Goal: Information Seeking & Learning: Learn about a topic

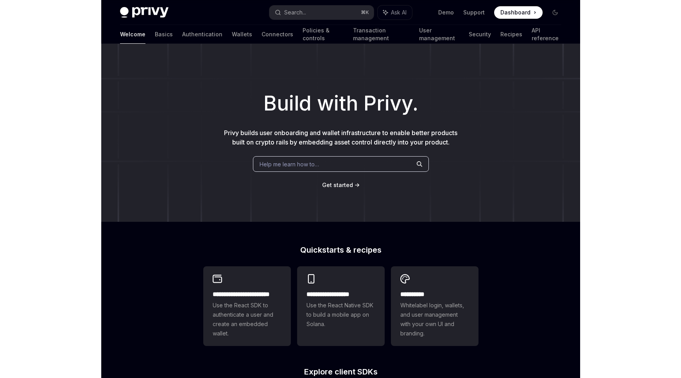
scroll to position [33, 0]
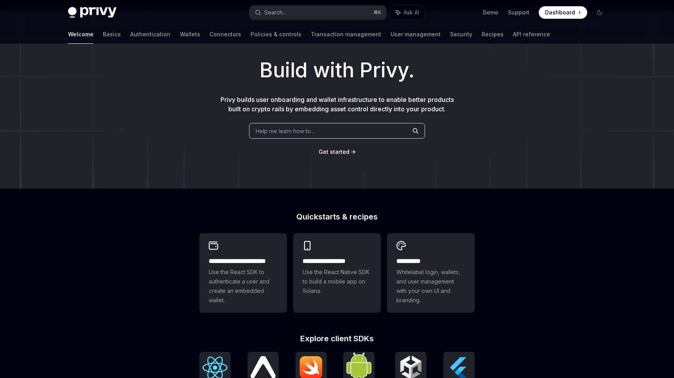
type textarea "*"
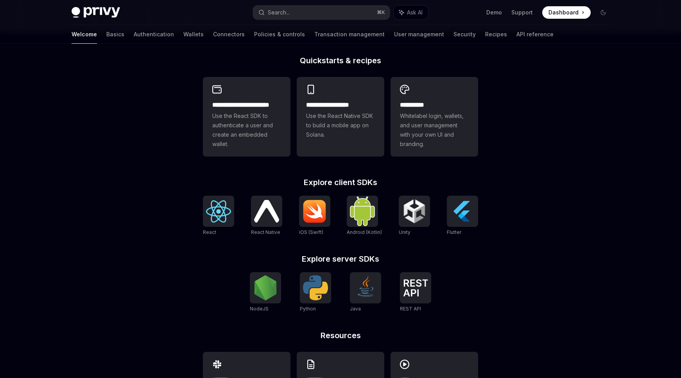
scroll to position [190, 0]
click at [267, 215] on img at bounding box center [266, 211] width 25 height 22
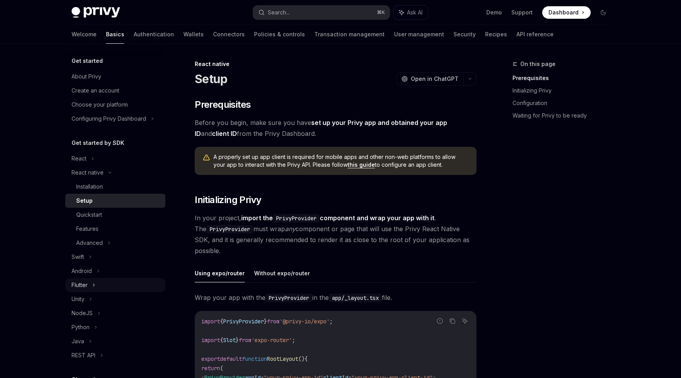
click at [75, 284] on div "Flutter" at bounding box center [80, 285] width 16 height 9
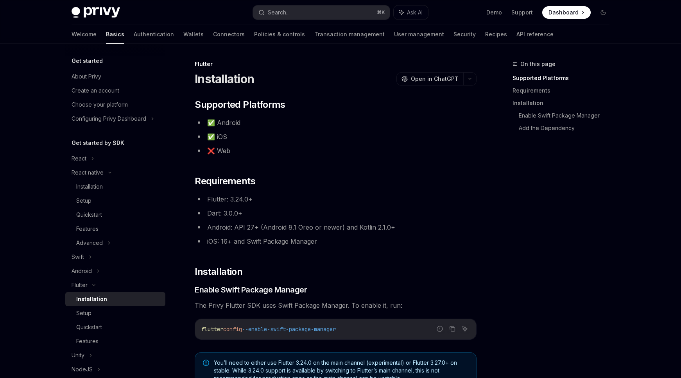
type textarea "*"
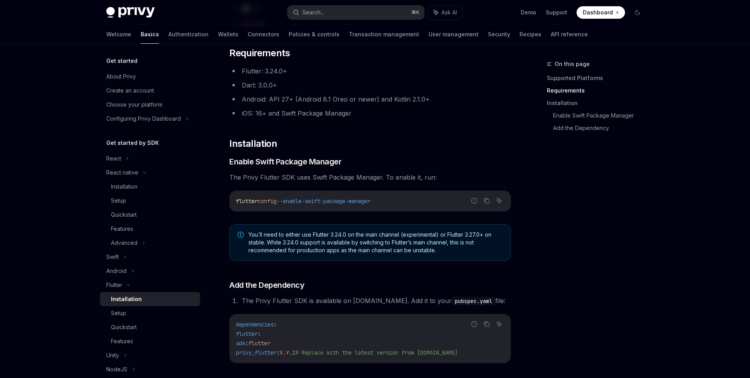
scroll to position [133, 0]
